Goal: Contribute content: Add original content to the website for others to see

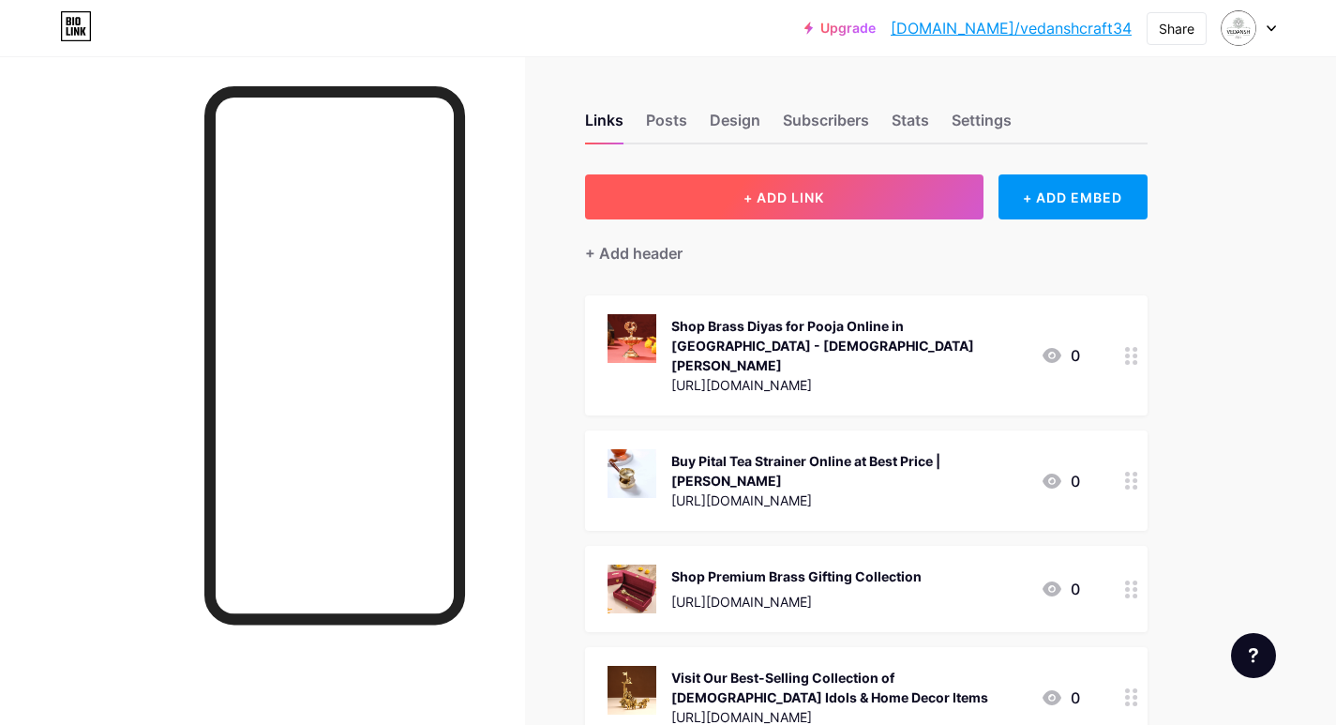
click at [803, 197] on span "+ ADD LINK" at bounding box center [783, 197] width 81 height 16
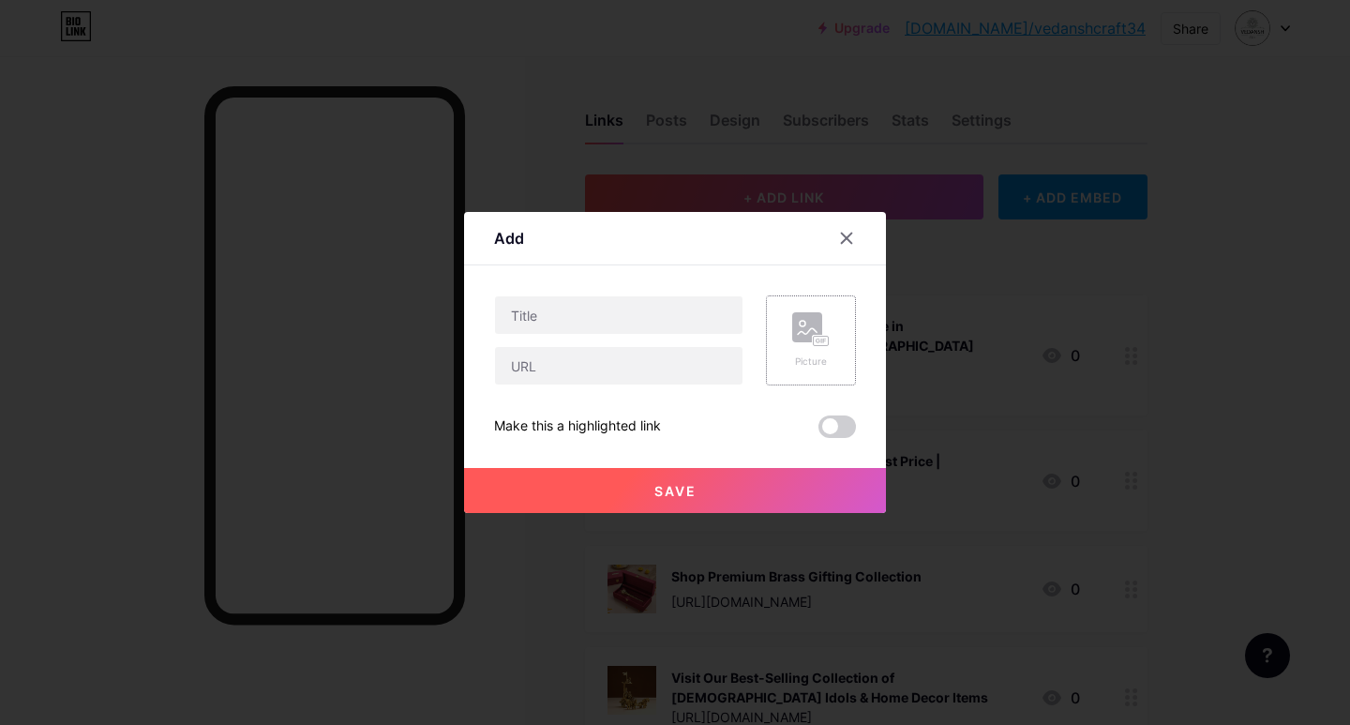
click at [825, 337] on rect at bounding box center [821, 341] width 15 height 9
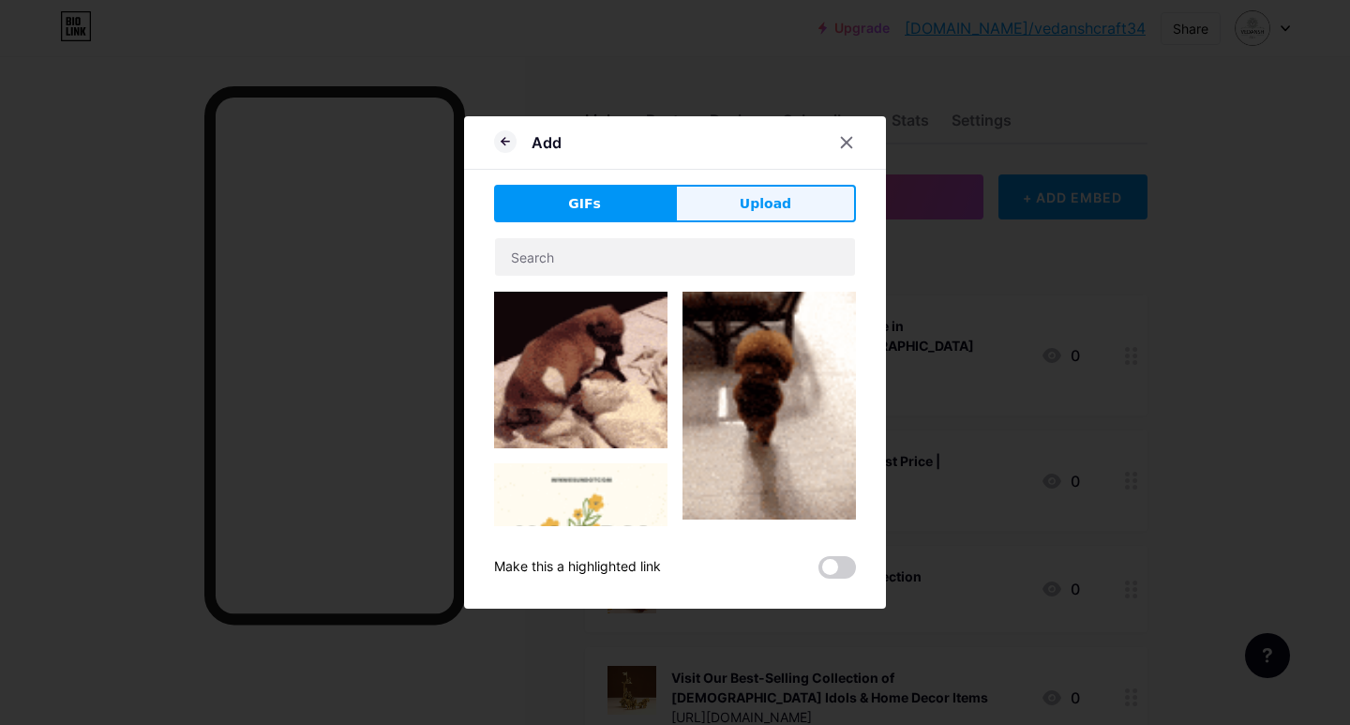
click at [740, 203] on button "Upload" at bounding box center [765, 204] width 181 height 38
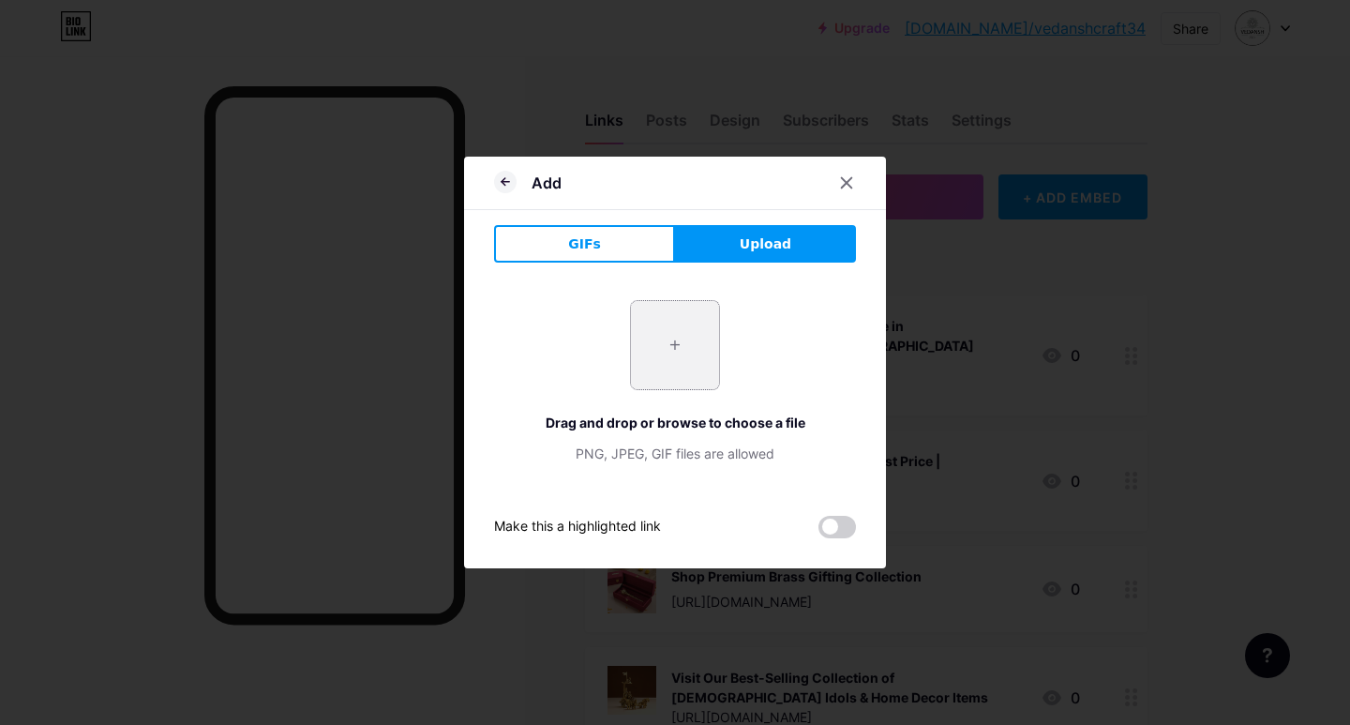
click at [682, 359] on input "file" at bounding box center [675, 345] width 88 height 88
type input "C:\fakepath\imgi_131_2E9A4584.jpg"
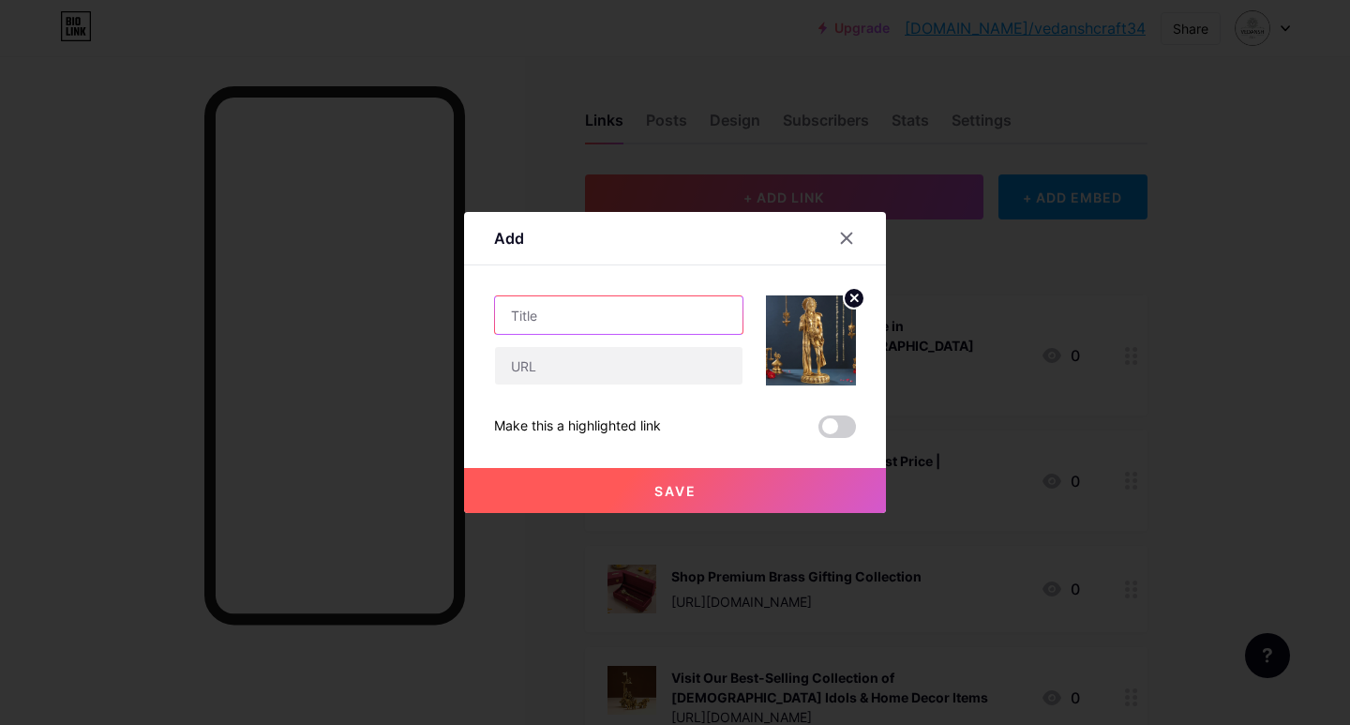
click at [525, 314] on input "text" at bounding box center [619, 315] width 248 height 38
click at [584, 335] on div at bounding box center [618, 340] width 249 height 90
click at [557, 313] on input "text" at bounding box center [619, 315] width 248 height 38
paste input "Shop [DEMOGRAPHIC_DATA] Idols Online in [GEOGRAPHIC_DATA] [DEMOGRAPHIC_DATA][PE…"
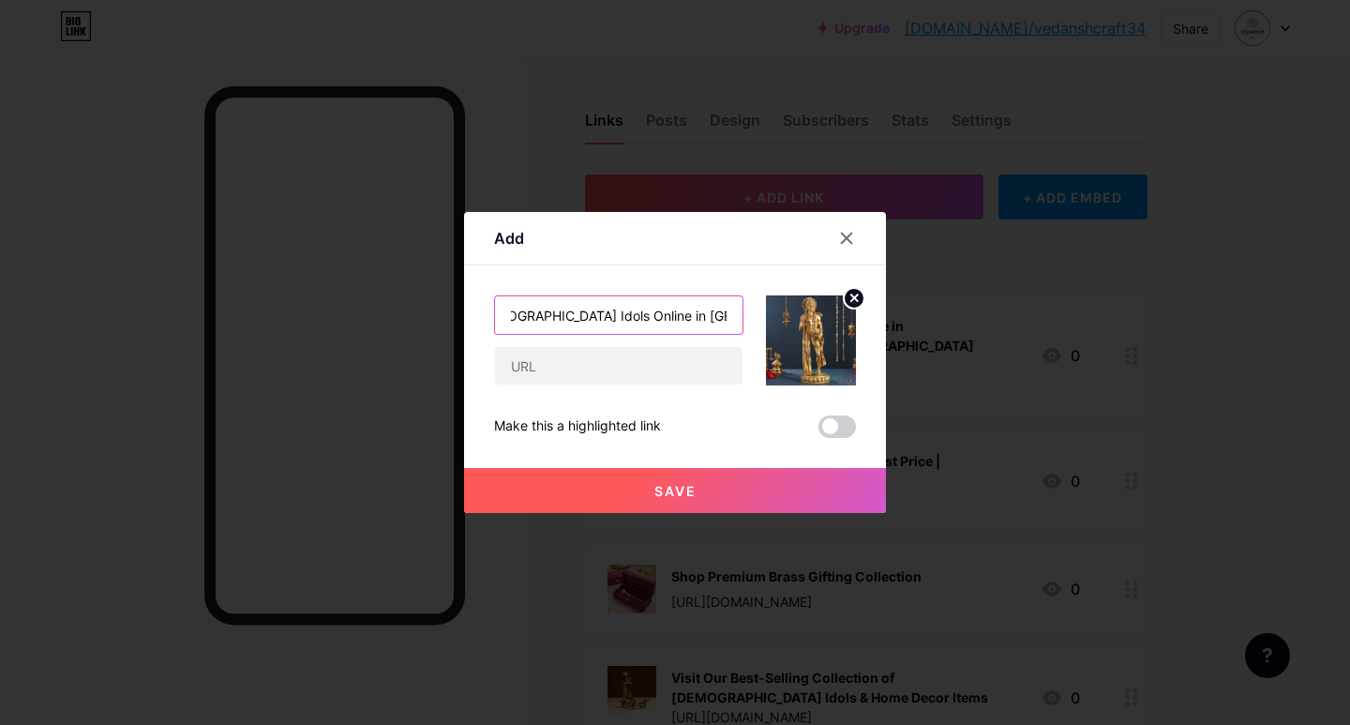
type input "Shop [DEMOGRAPHIC_DATA] Idols Online in [GEOGRAPHIC_DATA] [DEMOGRAPHIC_DATA][PE…"
click at [548, 381] on input "text" at bounding box center [619, 366] width 248 height 38
paste input "[URL][DOMAIN_NAME][PERSON_NAME]"
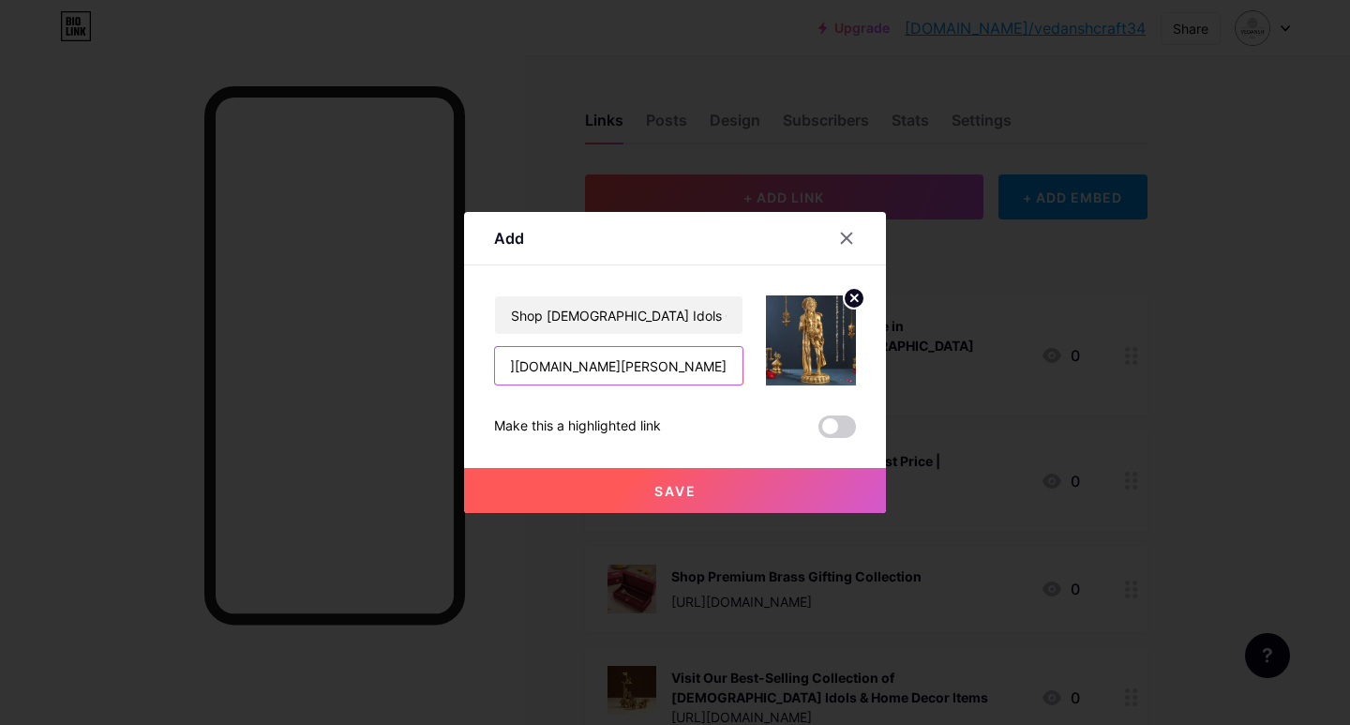
type input "[URL][DOMAIN_NAME][PERSON_NAME]"
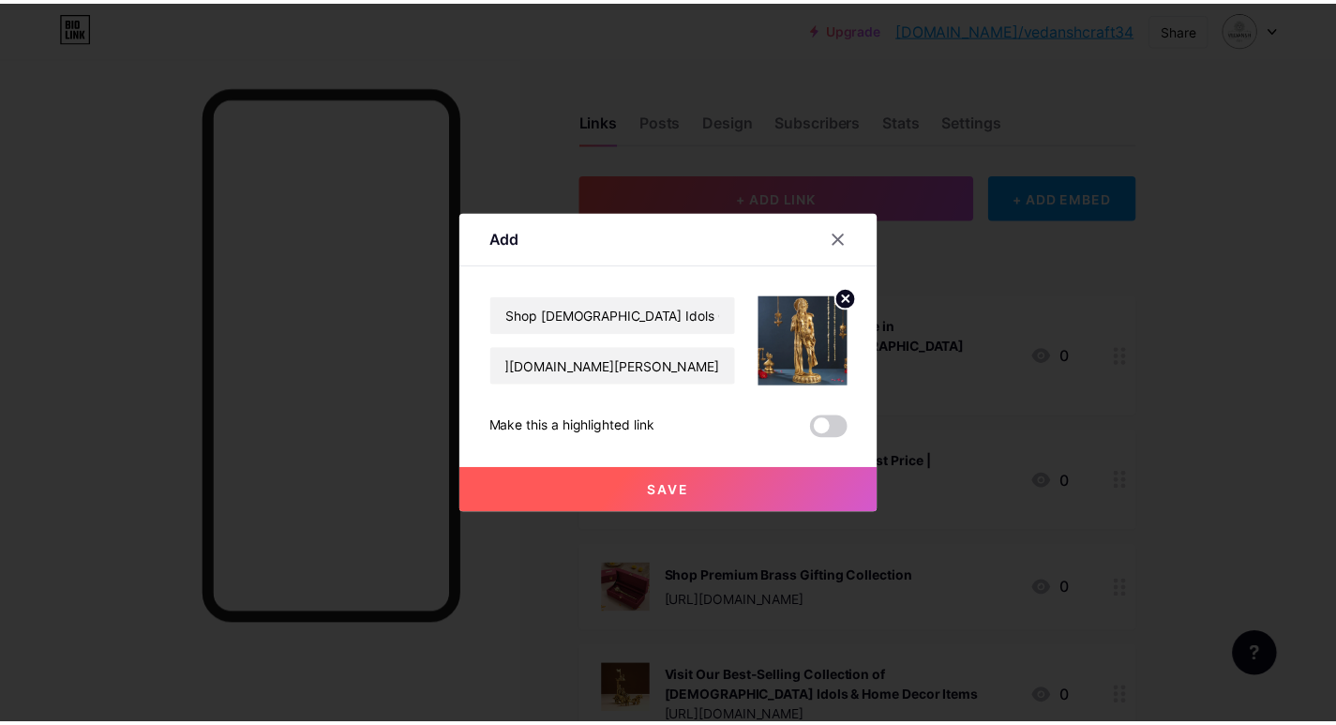
scroll to position [0, 0]
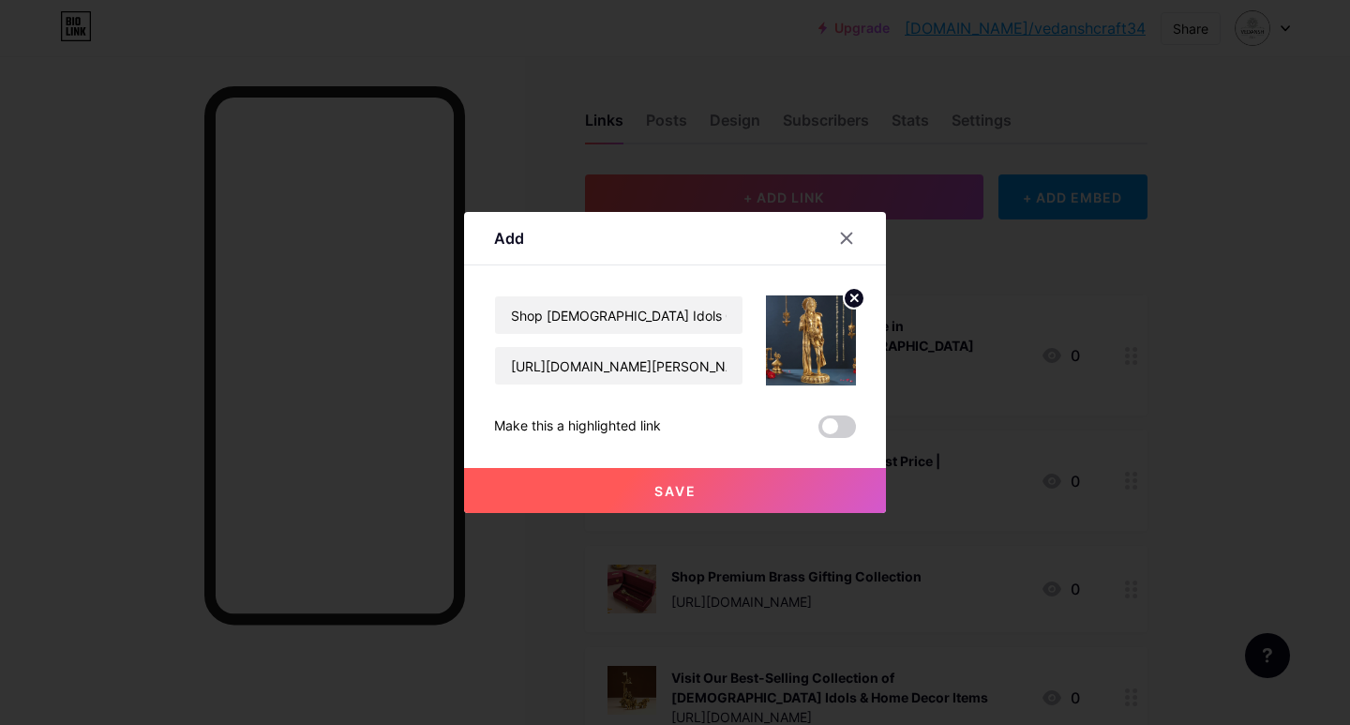
click at [569, 489] on button "Save" at bounding box center [675, 490] width 422 height 45
